Goal: Ask a question

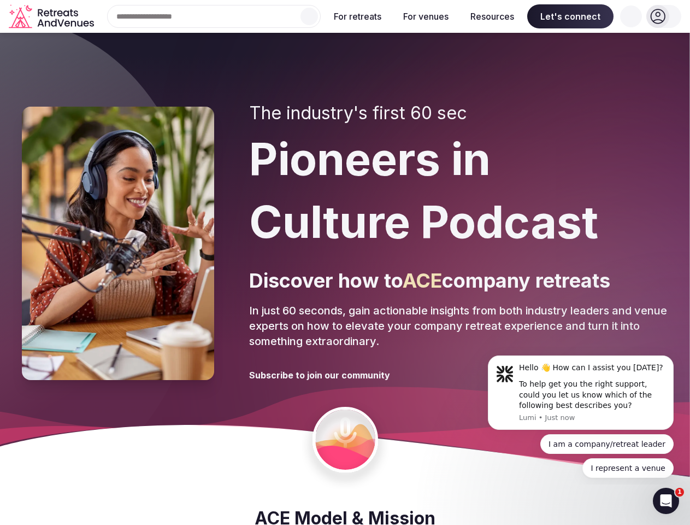
click at [345, 262] on div "The industry's first 60 sec Pioneers in Culture Podcast Discover how to ACE com…" at bounding box center [458, 243] width 419 height 281
click at [214, 16] on div "Search Popular Destinations [GEOGRAPHIC_DATA], [GEOGRAPHIC_DATA] [GEOGRAPHIC_DA…" at bounding box center [209, 16] width 222 height 23
click at [309, 16] on input "text" at bounding box center [214, 16] width 214 height 23
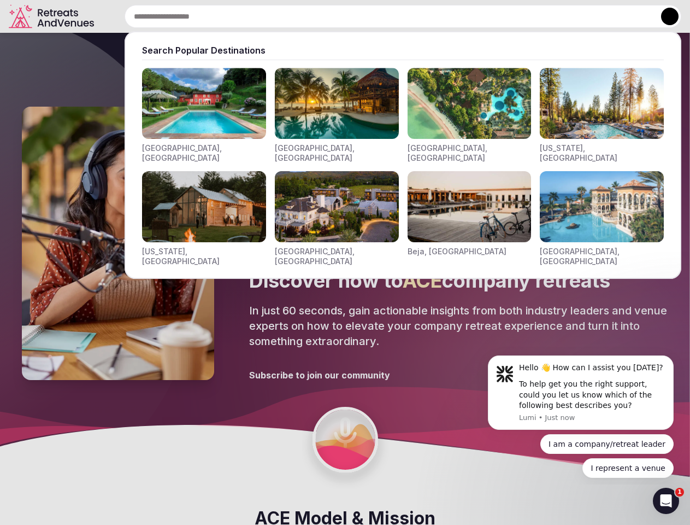
click at [358, 16] on input "text" at bounding box center [403, 16] width 557 height 23
click at [426, 16] on input "text" at bounding box center [403, 16] width 557 height 23
click at [492, 16] on input "text" at bounding box center [403, 16] width 557 height 23
click at [570, 16] on input "text" at bounding box center [403, 16] width 557 height 23
click at [631, 16] on input "text" at bounding box center [403, 16] width 557 height 23
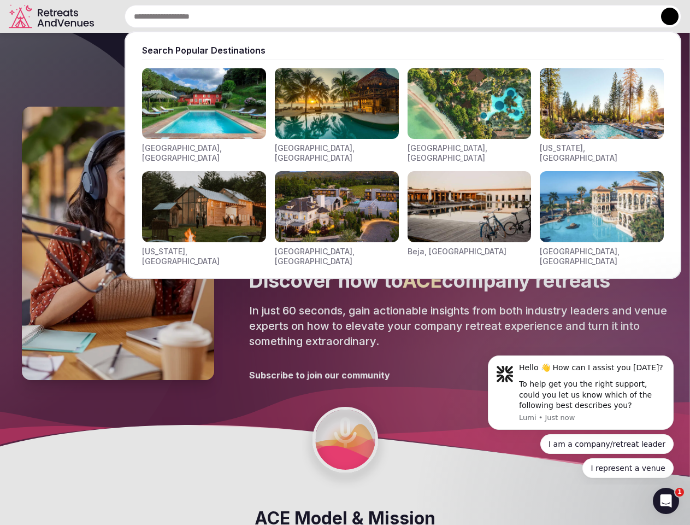
click at [664, 16] on button at bounding box center [669, 16] width 17 height 17
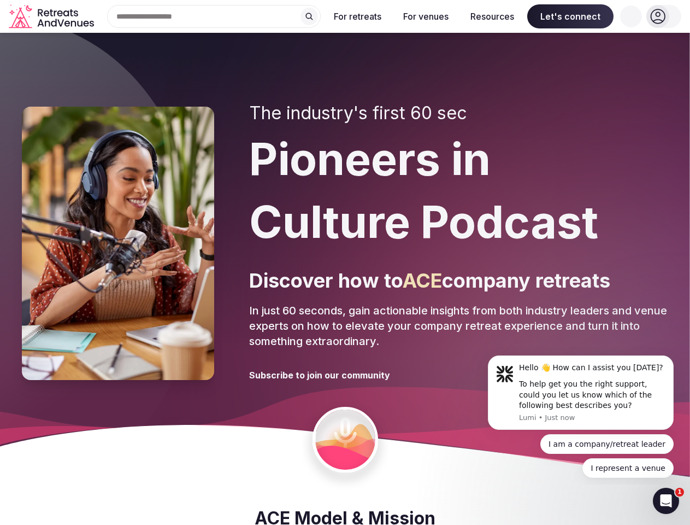
click at [581, 392] on div "To help get you the right support, could you let us know which of the following…" at bounding box center [592, 395] width 146 height 32
